Goal: Task Accomplishment & Management: Complete application form

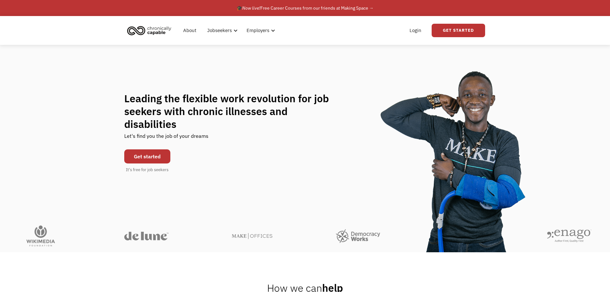
click at [145, 151] on link "Get started" at bounding box center [147, 156] width 46 height 14
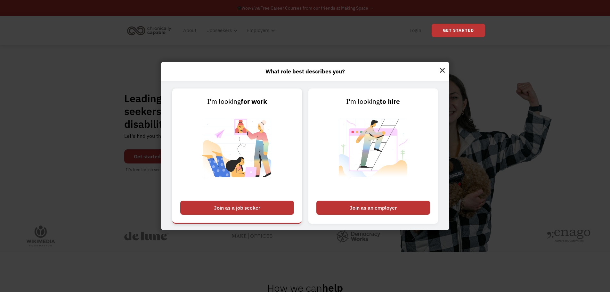
click at [228, 206] on div "Join as a job seeker" at bounding box center [237, 207] width 114 height 14
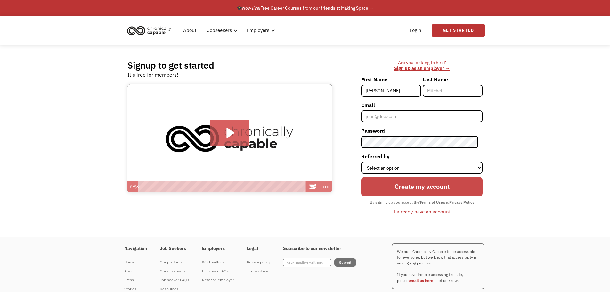
type input "[PERSON_NAME]"
type input "[EMAIL_ADDRESS][DOMAIN_NAME]"
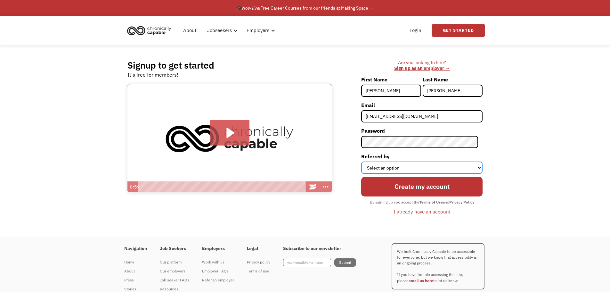
click at [396, 170] on select "Select an option Instagram Facebook Twitter Search Engine News Article Word of …" at bounding box center [421, 167] width 121 height 12
select select "Search Engine"
click at [366, 161] on select "Select an option Instagram Facebook Twitter Search Engine News Article Word of …" at bounding box center [421, 167] width 121 height 12
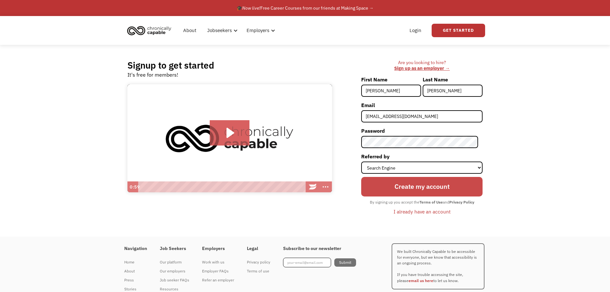
click at [427, 188] on input "Create my account" at bounding box center [421, 186] width 121 height 19
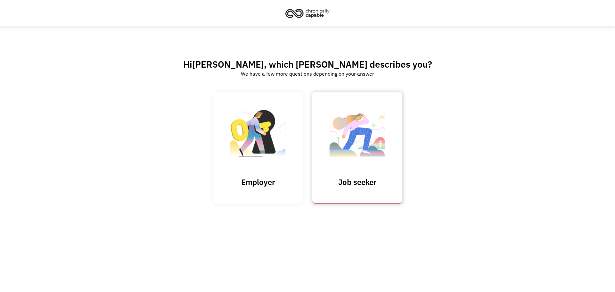
click at [354, 179] on h3 "Job seeker" at bounding box center [357, 182] width 64 height 10
click at [347, 168] on link "Job seeker" at bounding box center [357, 147] width 90 height 111
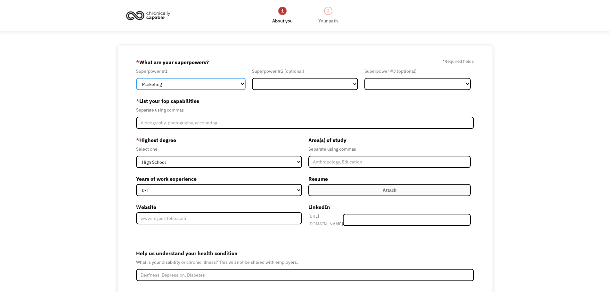
click at [162, 85] on select "Marketing Human Resources Finance Technology Operations Sales Industrial & Manu…" at bounding box center [191, 84] width 110 height 12
select select "Engineering & Construction"
click at [136, 78] on select "Marketing Human Resources Finance Technology Operations Sales Industrial & Manu…" at bounding box center [191, 84] width 110 height 12
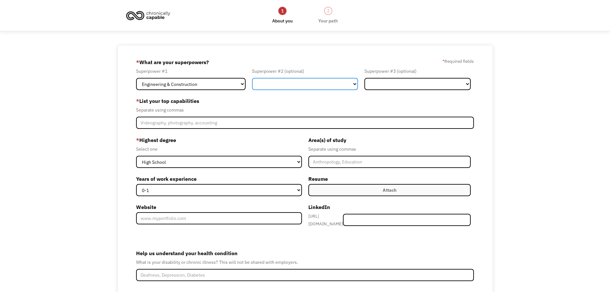
click at [264, 84] on select "Marketing Human Resources Finance Technology Operations Sales Industrial & Manu…" at bounding box center [305, 84] width 106 height 12
select select "Communications & Public Relations"
click at [252, 78] on select "Marketing Human Resources Finance Technology Operations Sales Industrial & Manu…" at bounding box center [305, 84] width 106 height 12
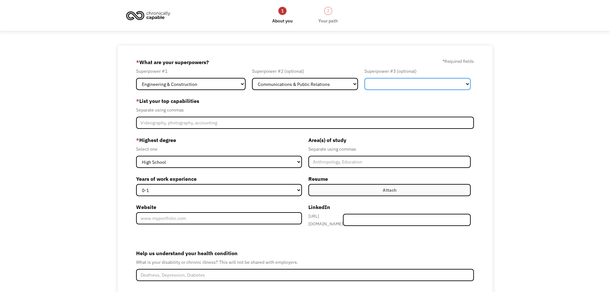
click at [388, 81] on select "Marketing Human Resources Finance Technology Operations Sales Industrial & Manu…" at bounding box center [417, 84] width 106 height 12
select select "Design"
click at [364, 78] on select "Marketing Human Resources Finance Technology Operations Sales Industrial & Manu…" at bounding box center [417, 84] width 106 height 12
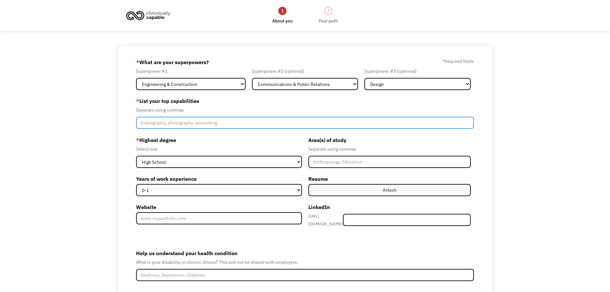
click at [149, 125] on input "Member-Create-Step1" at bounding box center [305, 123] width 338 height 12
type input "Electrician, very well and communication and lighting and design"
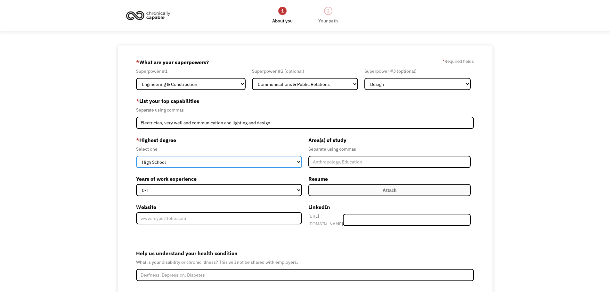
click at [234, 162] on select "High School Associates Bachelors Master's PhD" at bounding box center [219, 162] width 166 height 12
click at [136, 156] on select "High School Associates Bachelors Master's PhD" at bounding box center [219, 162] width 166 height 12
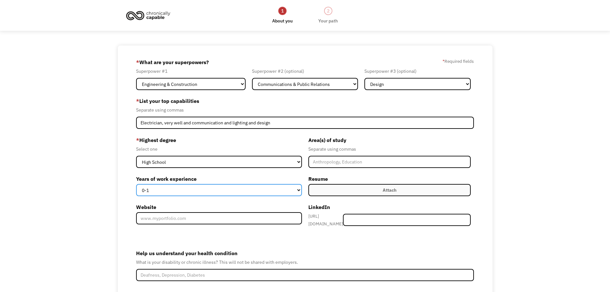
click at [185, 191] on select "0-1 2-4 5-10 11-15 15+" at bounding box center [219, 190] width 166 height 12
select select "15+"
click at [136, 184] on select "0-1 2-4 5-10 11-15 15+" at bounding box center [219, 190] width 166 height 12
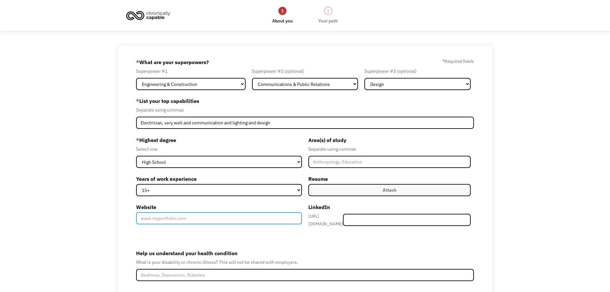
click at [159, 220] on input "Website" at bounding box center [219, 218] width 166 height 12
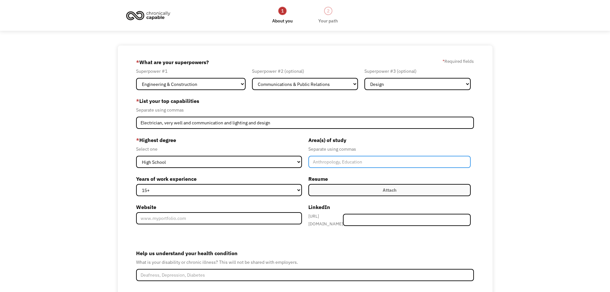
click at [322, 164] on input "Member-Create-Step1" at bounding box center [389, 162] width 163 height 12
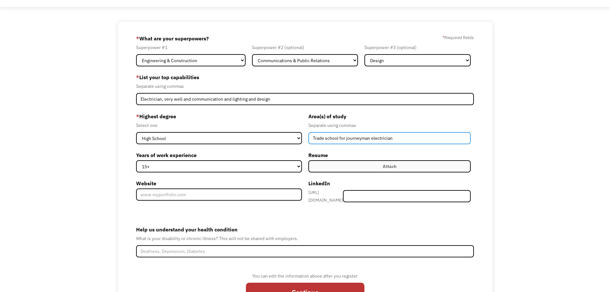
scroll to position [62, 0]
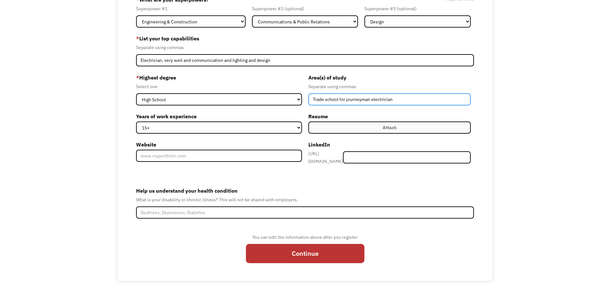
type input "Trade school for journeyman electrician"
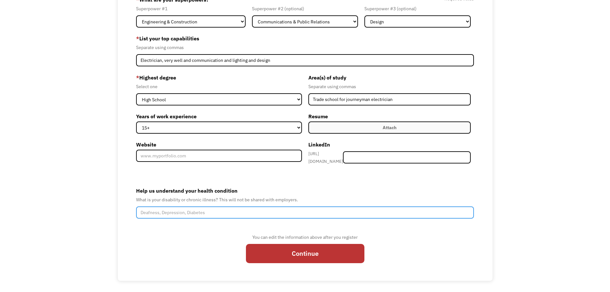
click at [150, 208] on input "Help us understand your health condition" at bounding box center [305, 212] width 338 height 12
drag, startPoint x: 210, startPoint y: 208, endPoint x: 231, endPoint y: 208, distance: 21.1
click at [231, 208] on input "I have CML or Chronic Myleod Lukemia" at bounding box center [305, 212] width 338 height 12
drag, startPoint x: 218, startPoint y: 210, endPoint x: 192, endPoint y: 211, distance: 25.9
click at [192, 211] on input "I have CML or Chronic Myleod Lukemia" at bounding box center [305, 212] width 338 height 12
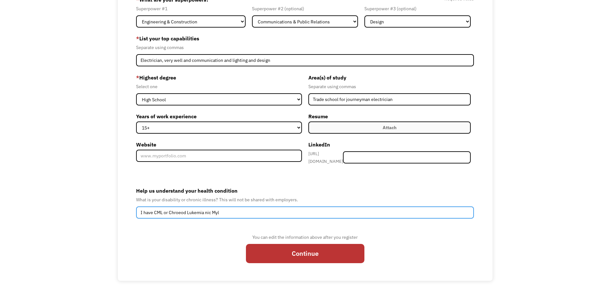
type input "I have CML or Chroeod Lukemia nic Myl"
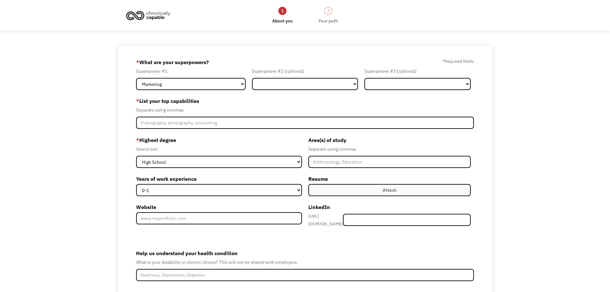
click at [283, 13] on div "1" at bounding box center [282, 11] width 8 height 8
